Goal: Obtain resource: Download file/media

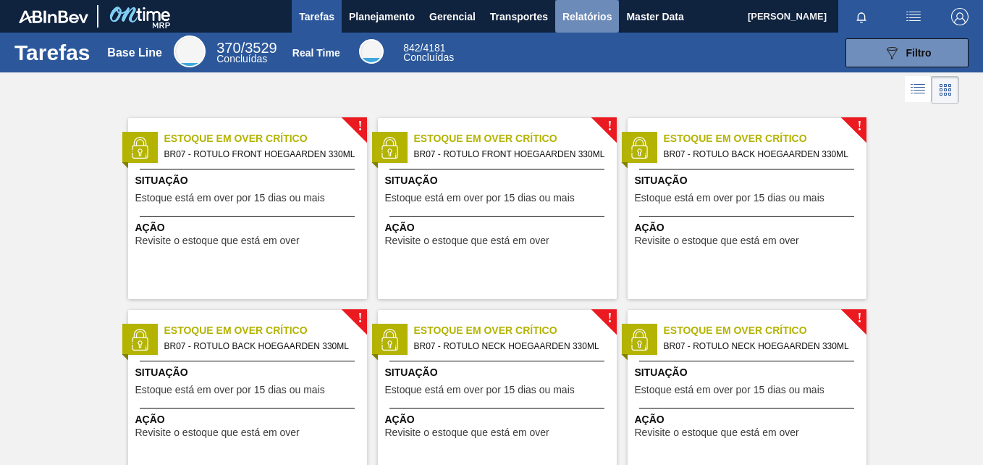
click at [570, 13] on span "Relatórios" at bounding box center [587, 16] width 49 height 17
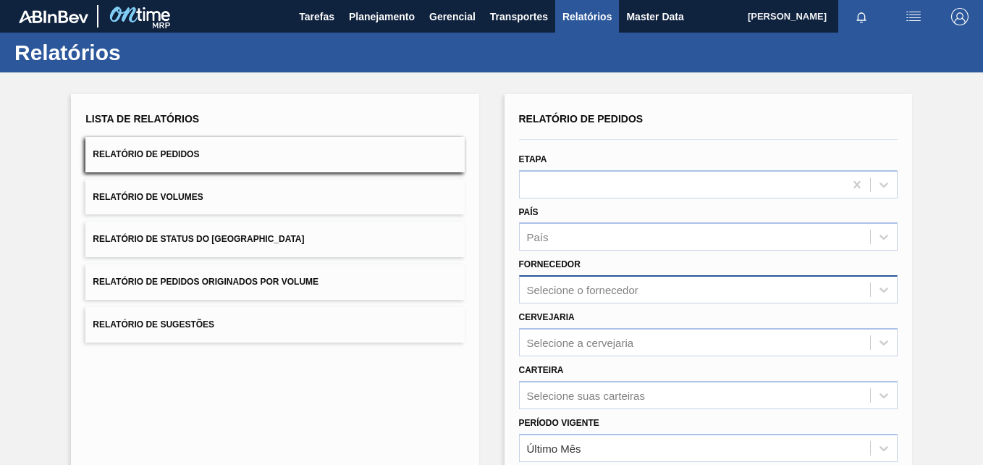
click at [575, 294] on div "Selecione o fornecedor" at bounding box center [708, 289] width 379 height 28
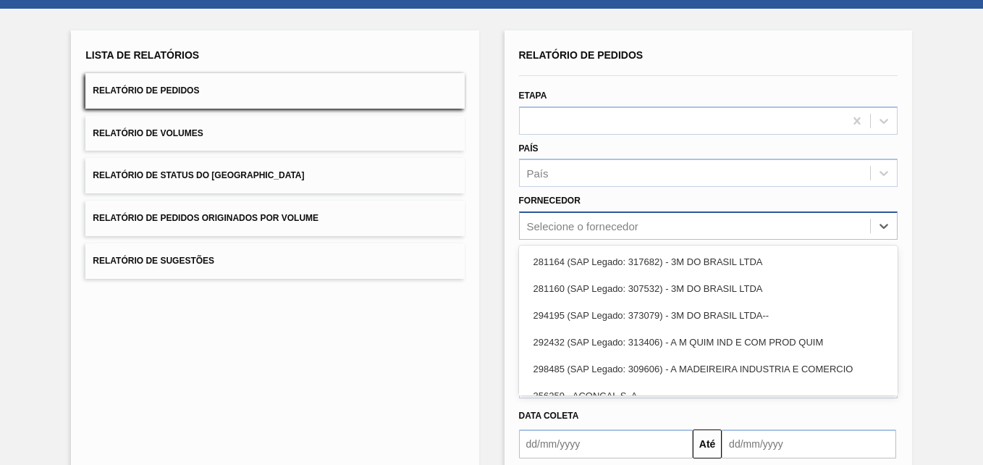
scroll to position [67, 0]
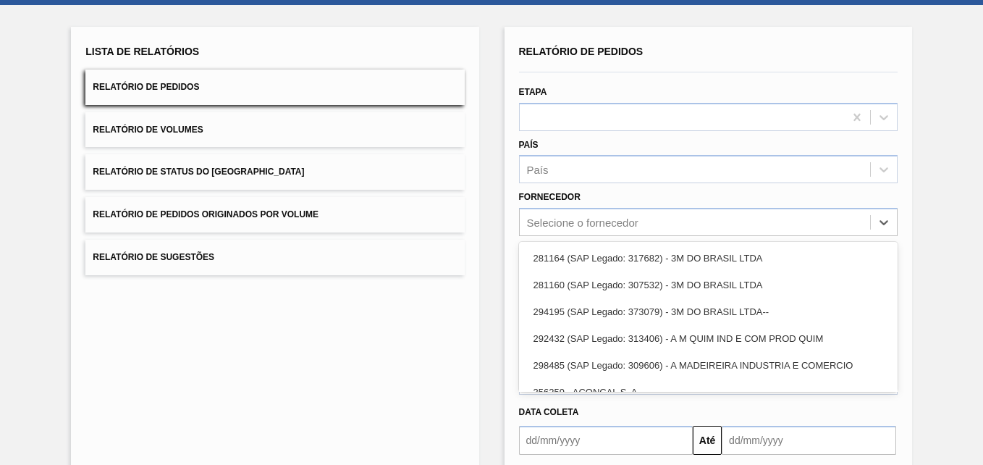
paste input "280467"
type input "280467"
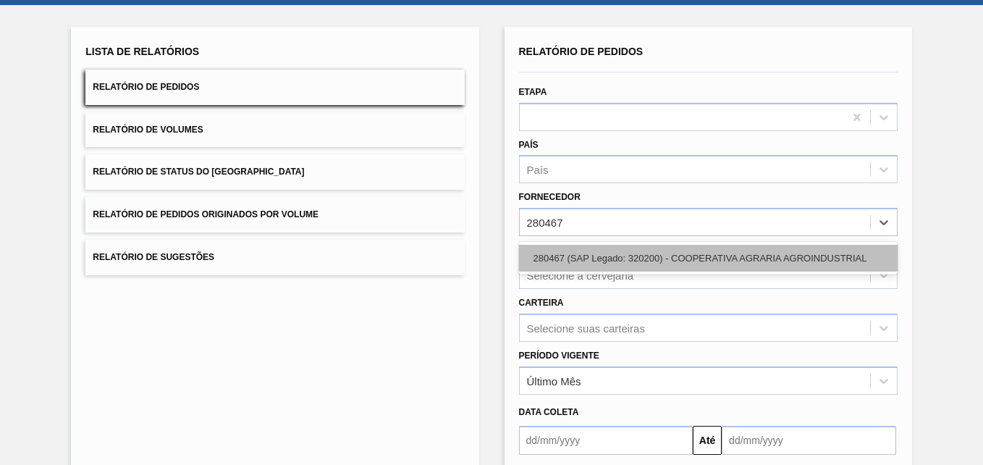
click at [596, 255] on div "280467 (SAP Legado: 320200) - COOPERATIVA AGRARIA AGROINDUSTRIAL" at bounding box center [708, 258] width 379 height 27
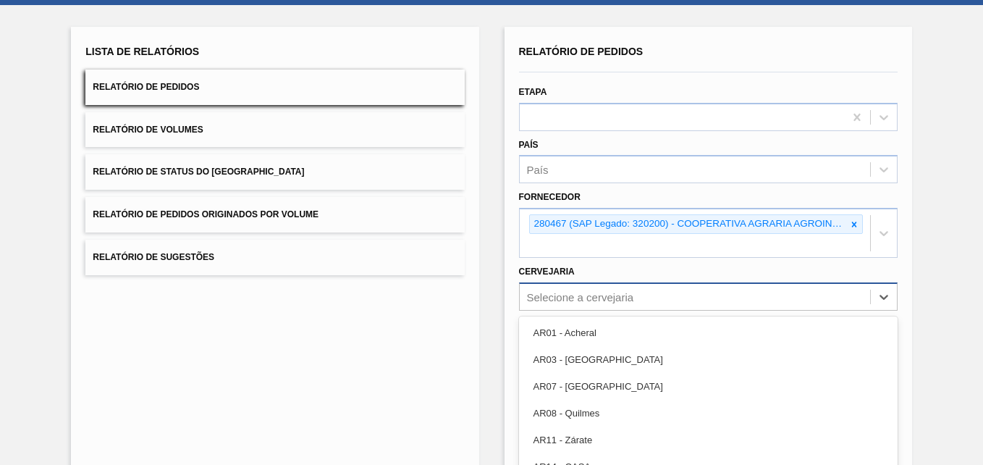
scroll to position [142, 0]
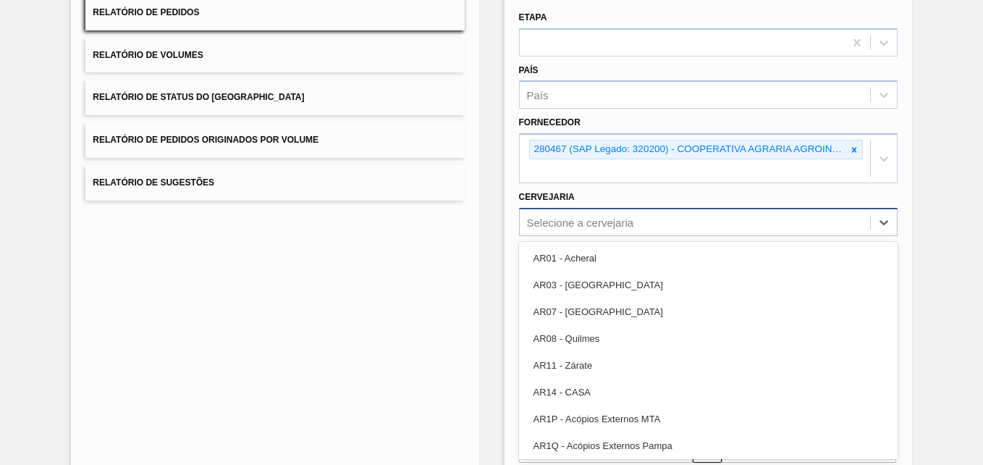
click at [555, 236] on div "option AR07 - [GEOGRAPHIC_DATA] focused, 3 of 92. 92 results available. Use Up …" at bounding box center [708, 222] width 379 height 28
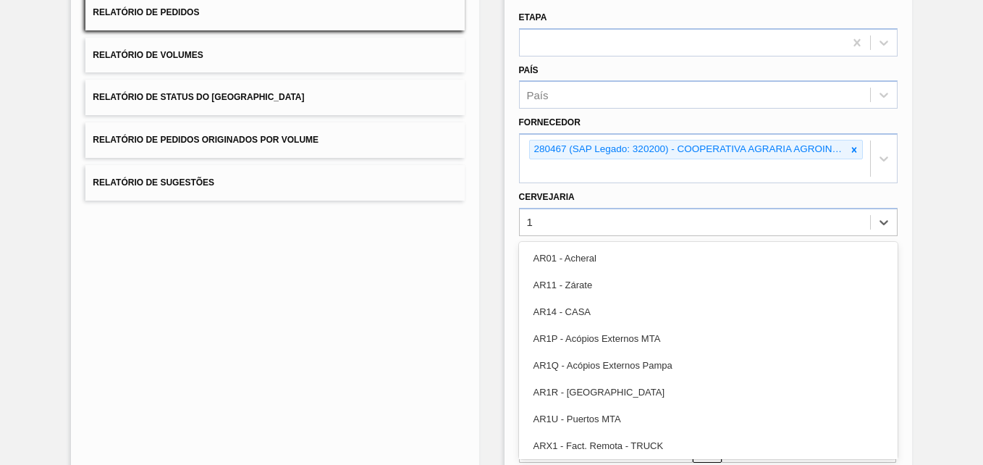
type input "13"
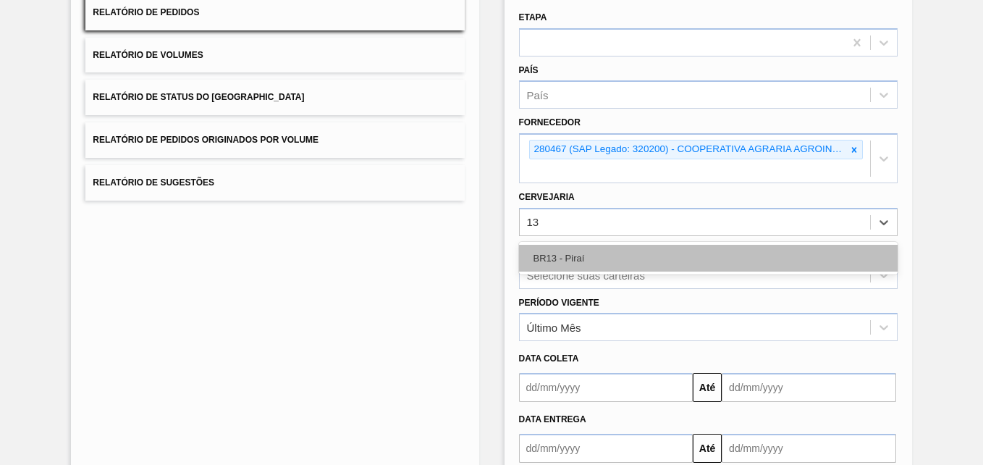
click at [589, 253] on div "BR13 - Piraí" at bounding box center [708, 258] width 379 height 27
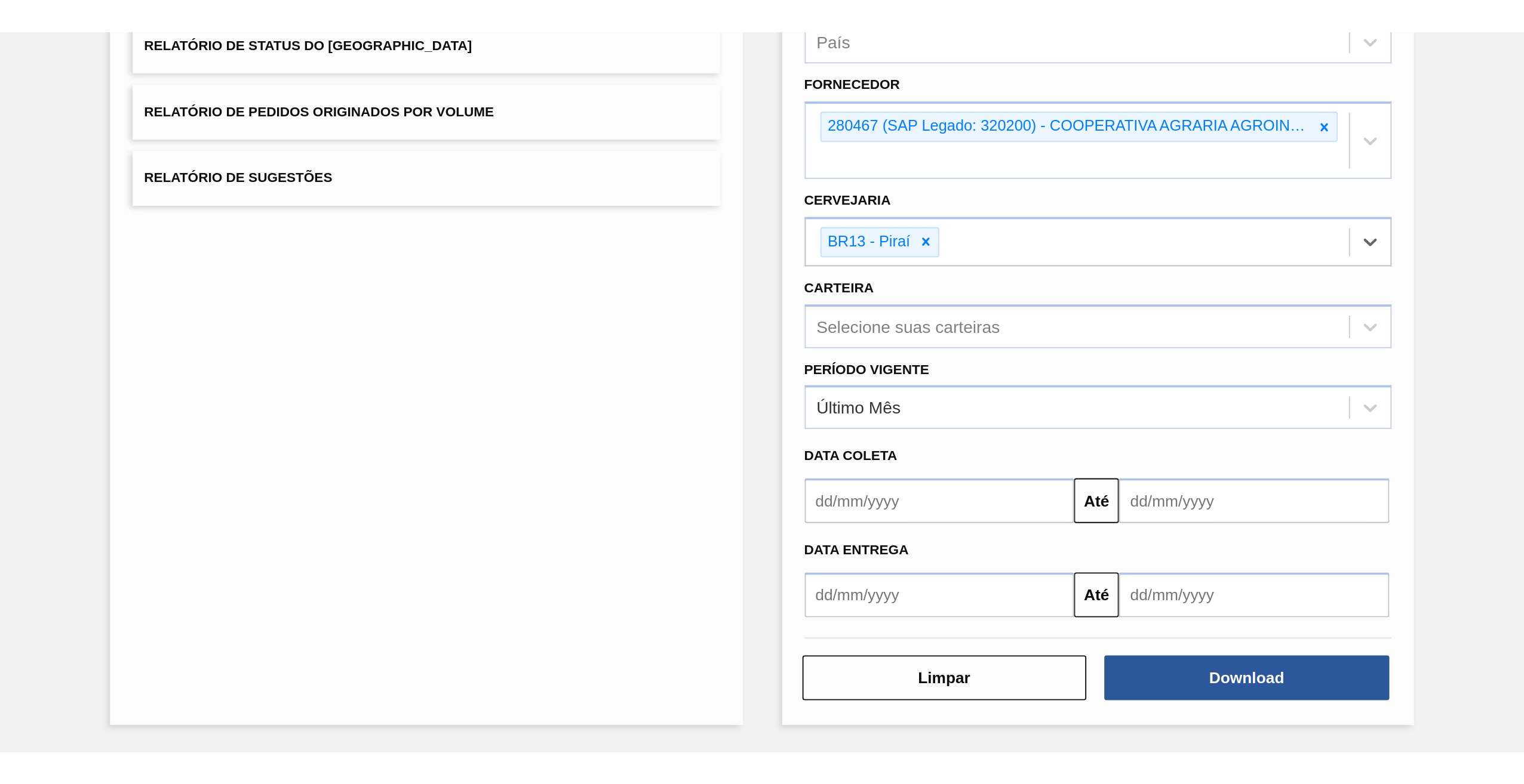
scroll to position [190, 0]
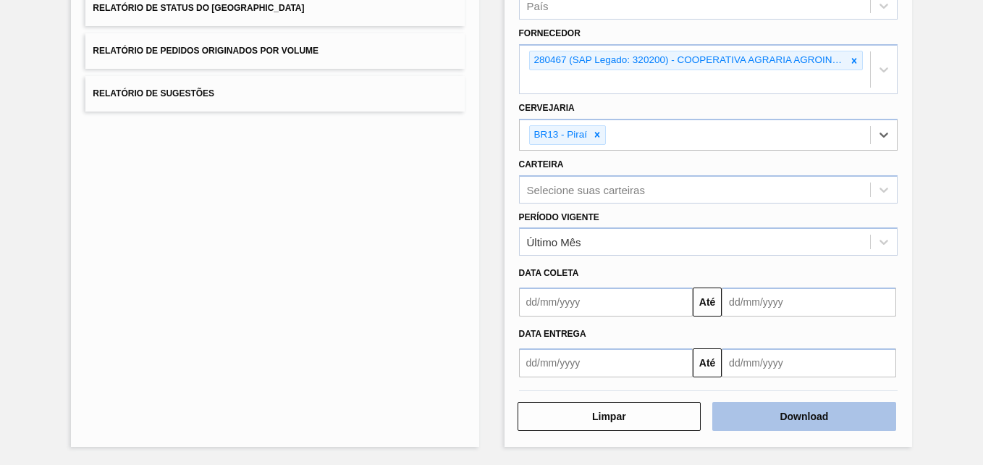
click at [775, 418] on button "Download" at bounding box center [804, 416] width 184 height 29
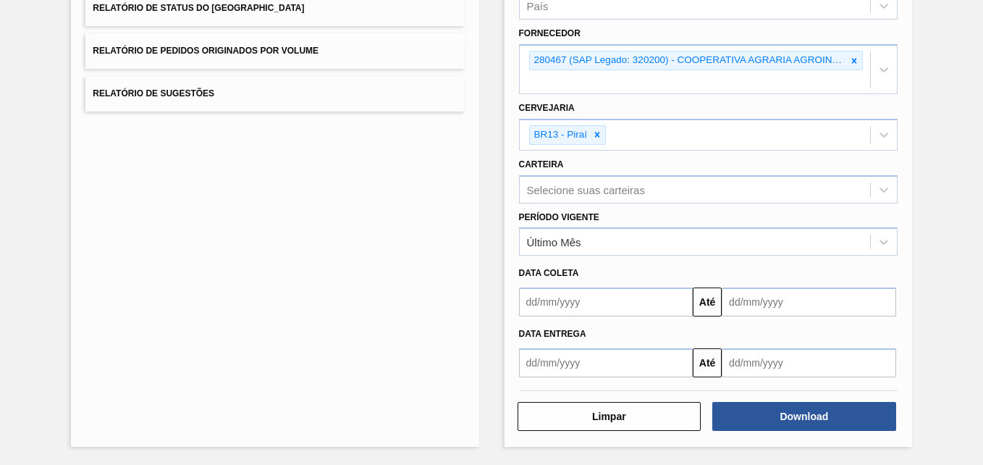
click at [489, 140] on div "Lista de Relatórios Relatório de Pedidos Relatório de Volumes Relatório de Stat…" at bounding box center [491, 152] width 983 height 623
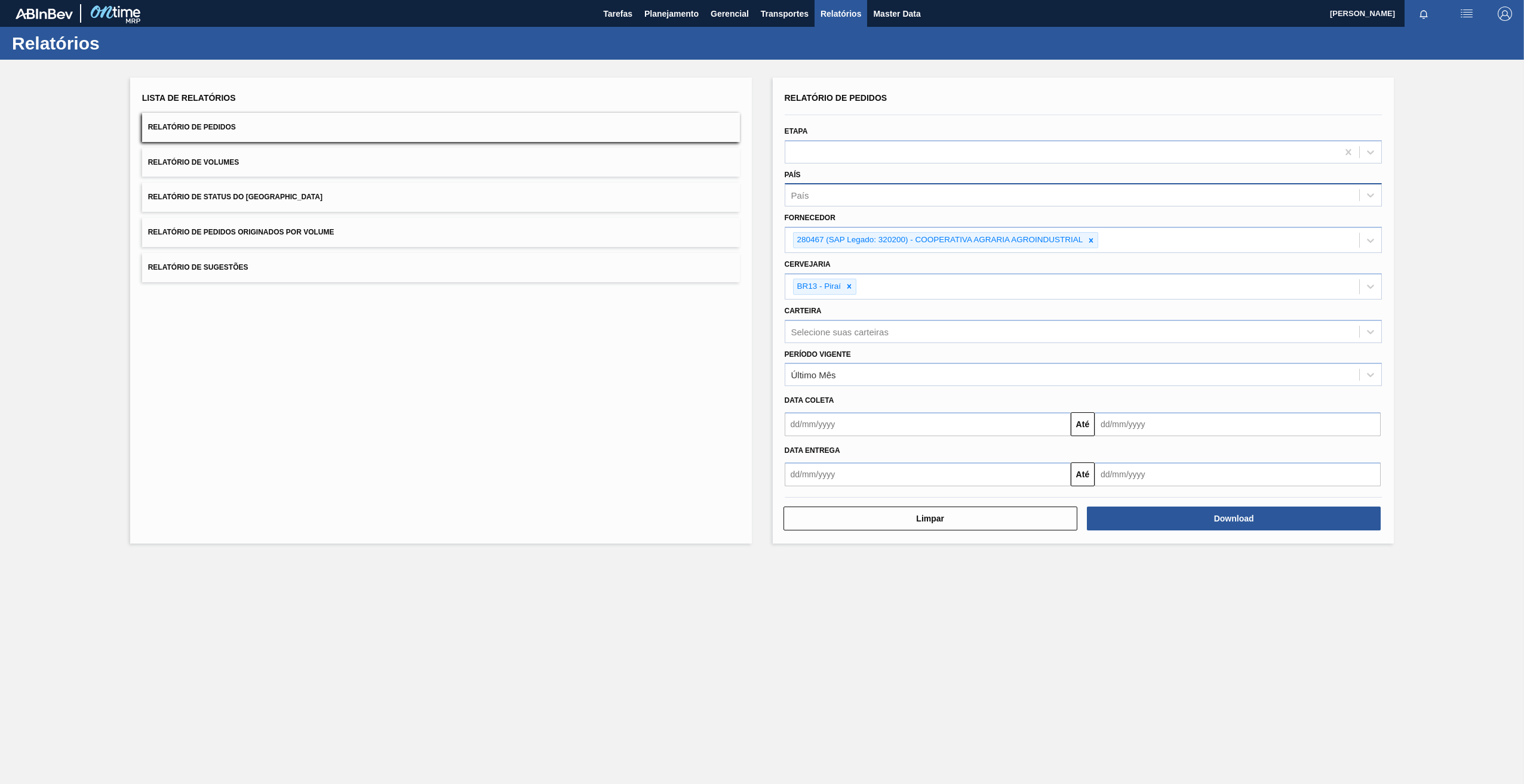
scroll to position [0, 0]
click at [810, 243] on icon at bounding box center [1091, 241] width 8 height 8
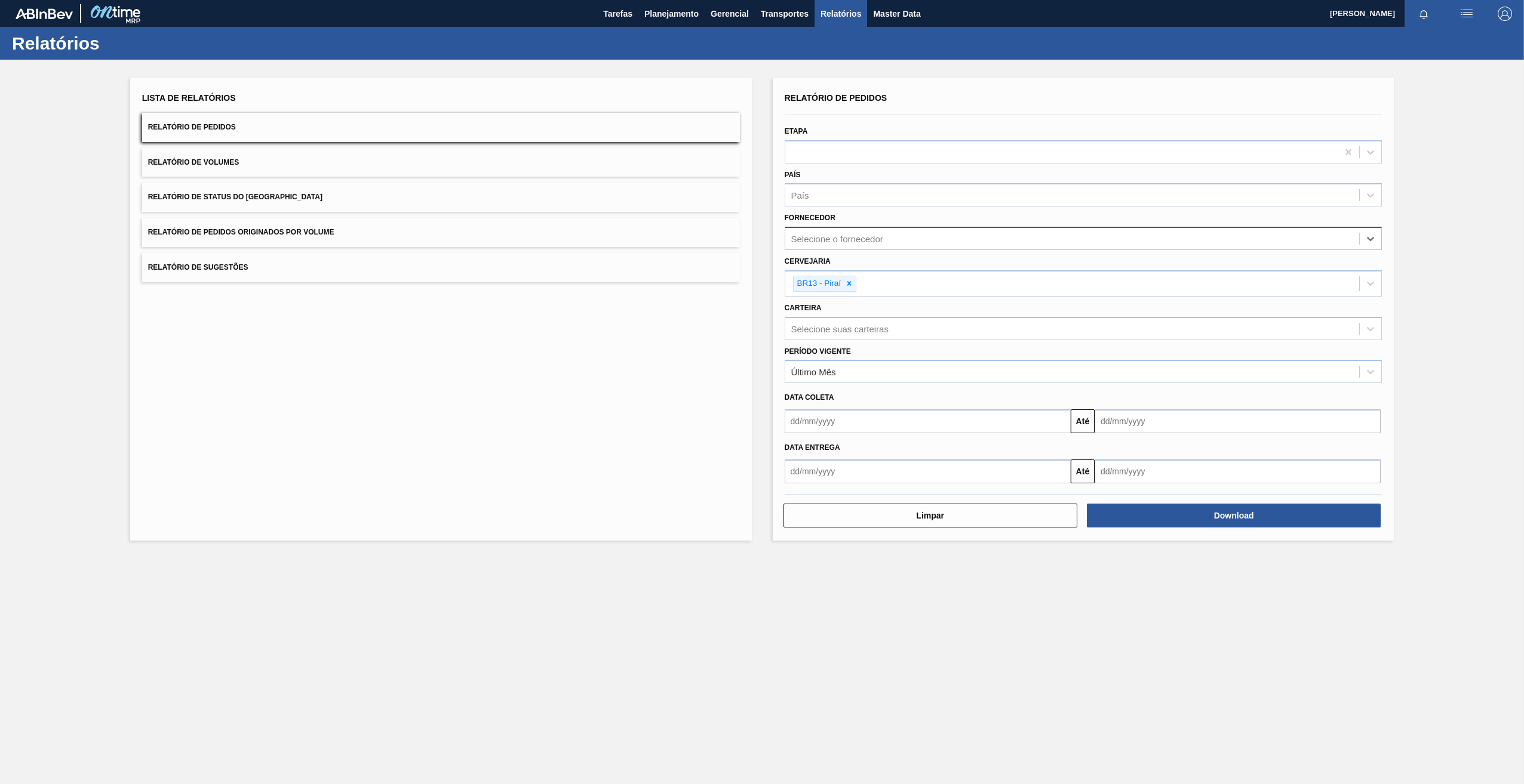
paste input "289877"
type input "289877"
click at [810, 270] on div "289877 (SAP Legado: 311017) - BALL EMBALAGENS LTDA" at bounding box center [1083, 268] width 598 height 22
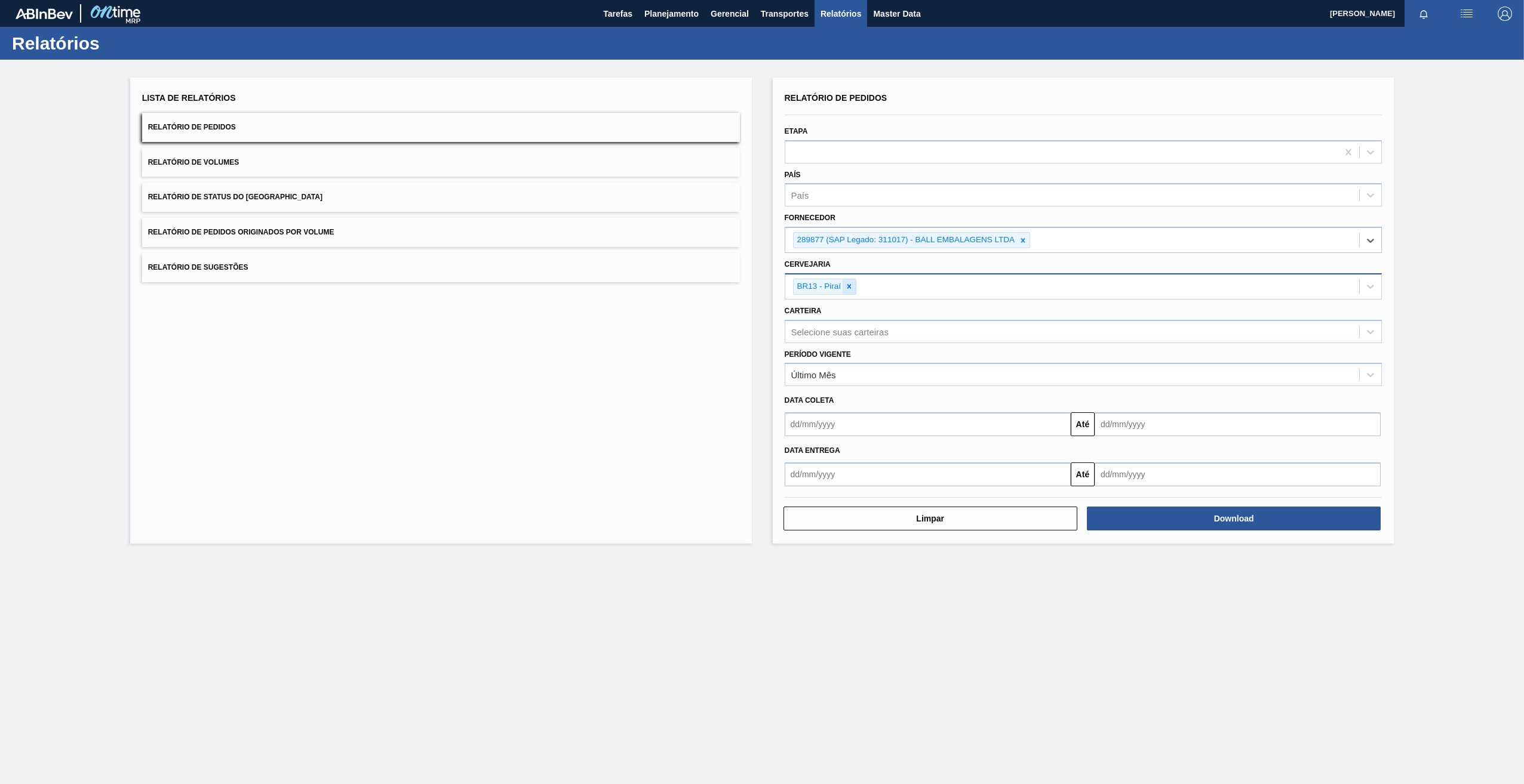
click at [810, 282] on icon at bounding box center [849, 286] width 8 height 8
paste input "BR07"
type input "BR07"
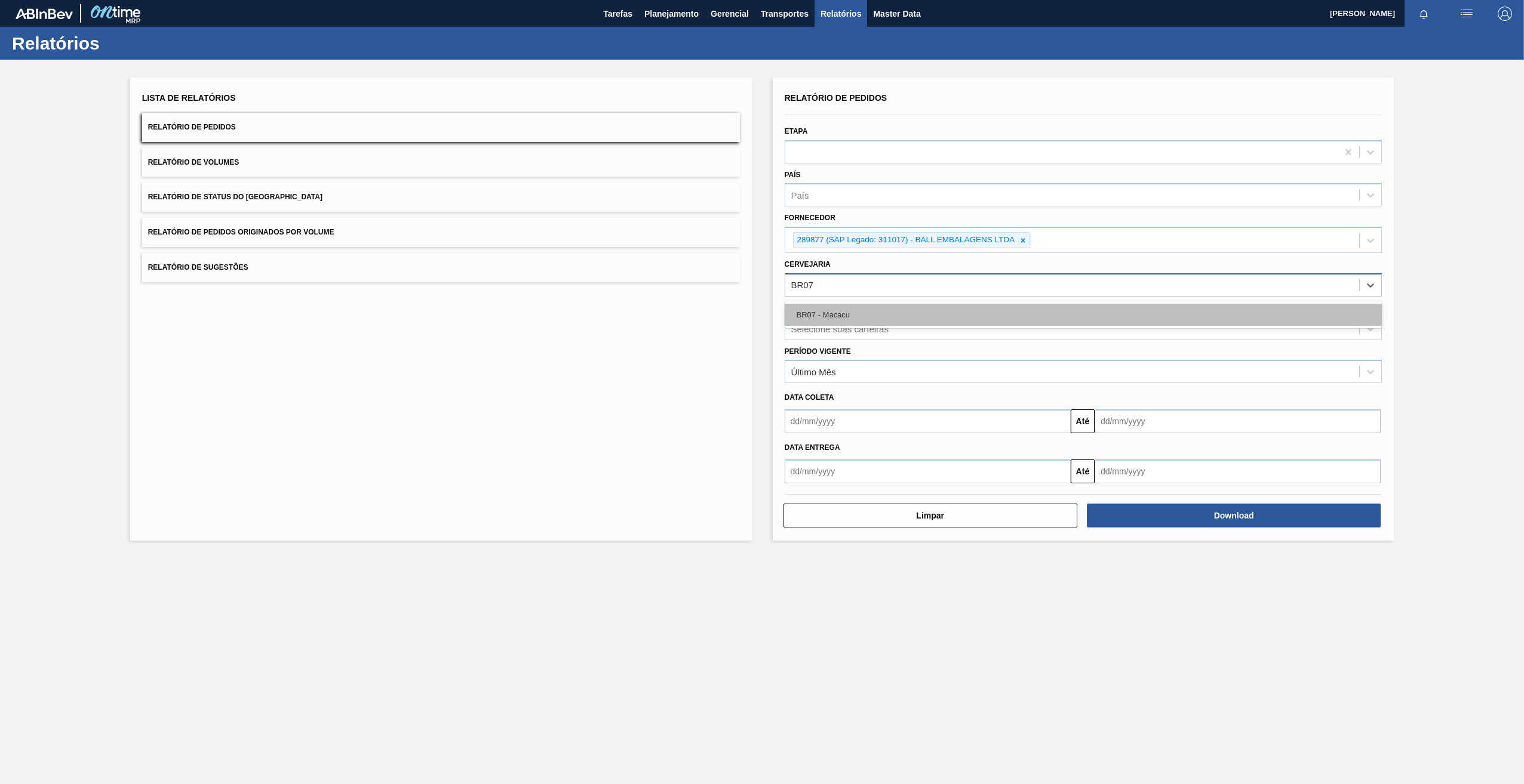
click at [810, 314] on div "BR07 - Macacu" at bounding box center [1083, 314] width 598 height 22
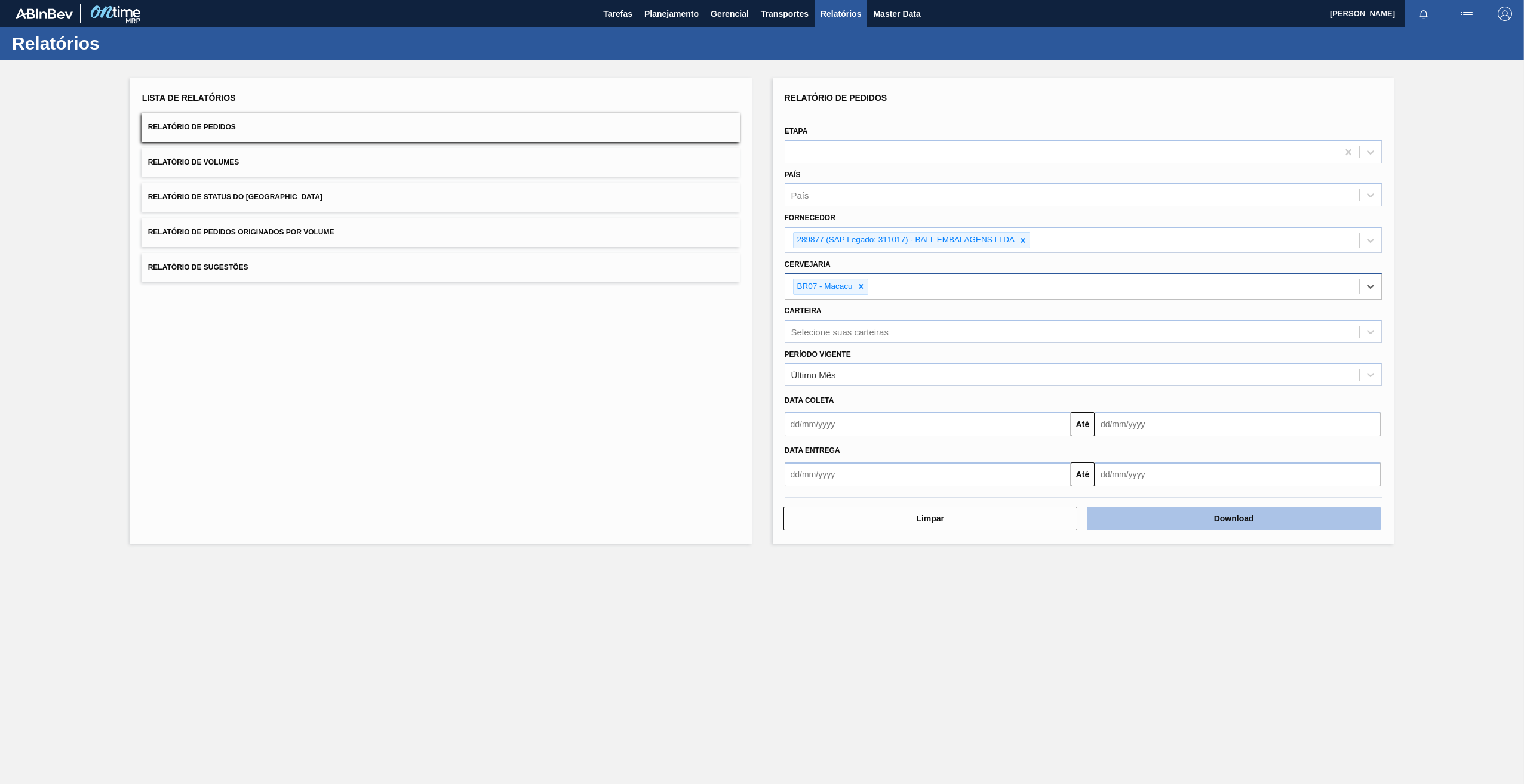
click at [810, 383] on button "Download" at bounding box center [1234, 519] width 294 height 24
